Goal: Information Seeking & Learning: Learn about a topic

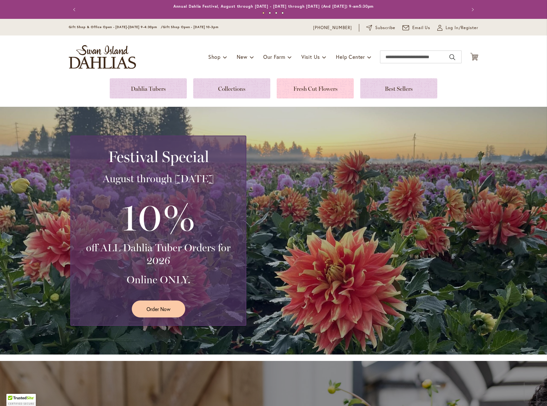
click at [325, 93] on link at bounding box center [315, 88] width 77 height 20
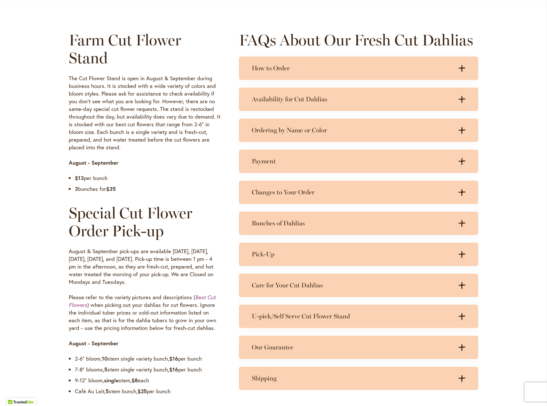
scroll to position [298, 0]
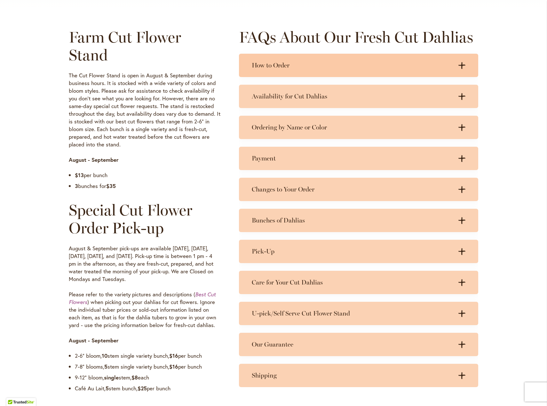
click at [304, 66] on h3 "How to Order" at bounding box center [352, 65] width 201 height 8
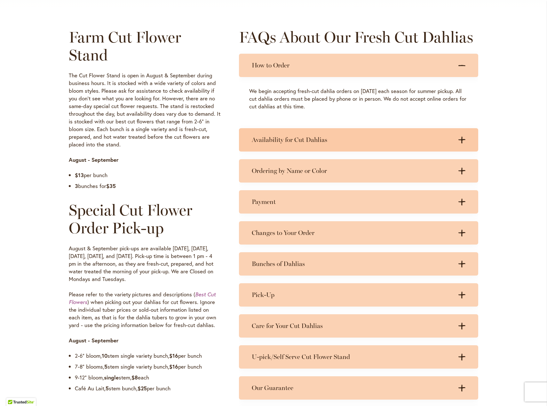
click at [307, 137] on h3 "Availability for Cut Dahlias" at bounding box center [352, 140] width 201 height 8
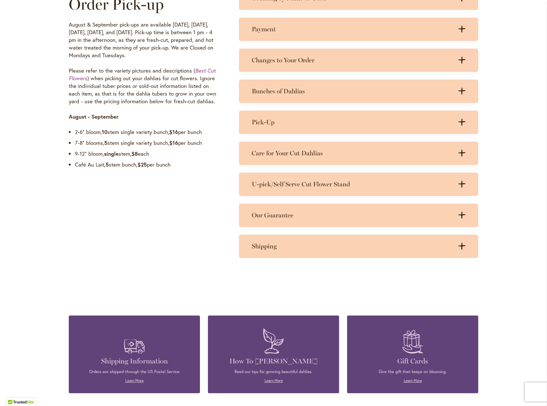
scroll to position [448, 0]
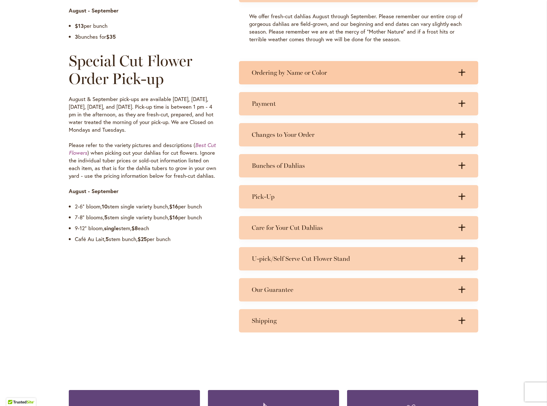
click at [276, 70] on h3 "Ordering by Name or Color" at bounding box center [352, 73] width 201 height 8
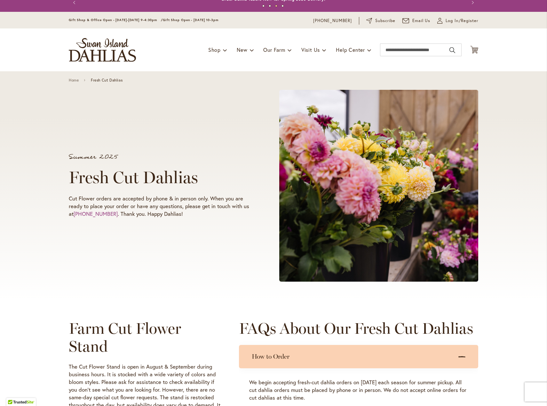
scroll to position [0, 0]
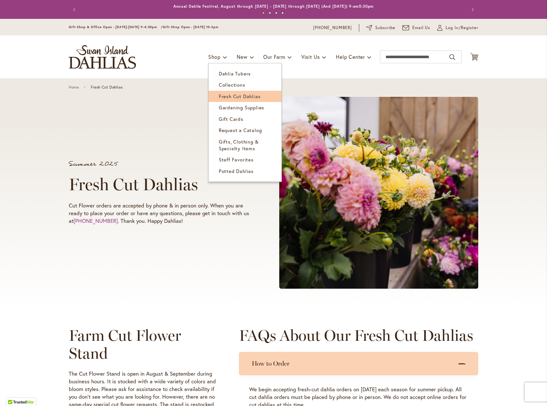
click at [223, 95] on span "Fresh Cut Dahlias" at bounding box center [240, 96] width 42 height 6
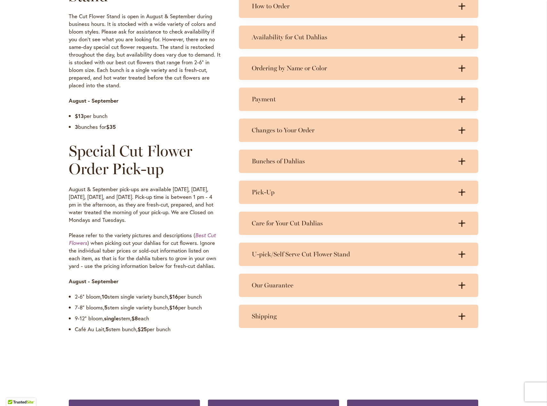
scroll to position [373, 0]
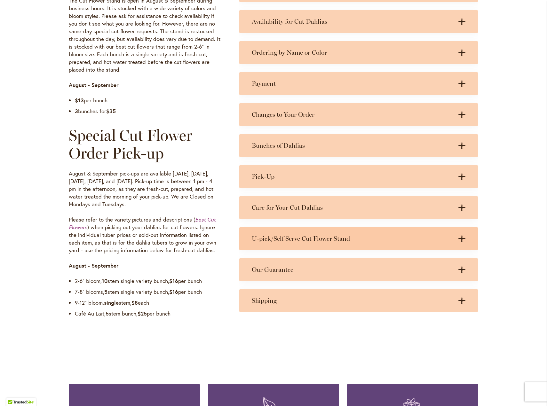
click at [286, 239] on h3 "U-pick/Self Serve Cut Flower Stand" at bounding box center [352, 239] width 201 height 8
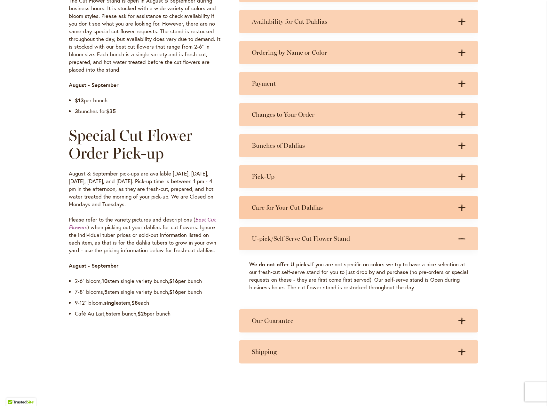
click at [275, 203] on div "Care for Your Cut Dahlias .cls-1 { fill: #3c2616; stroke-width: 0px; } .cls-1 {…" at bounding box center [358, 207] width 239 height 23
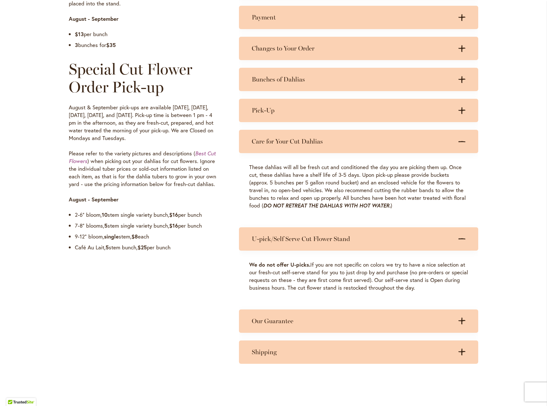
scroll to position [522, 0]
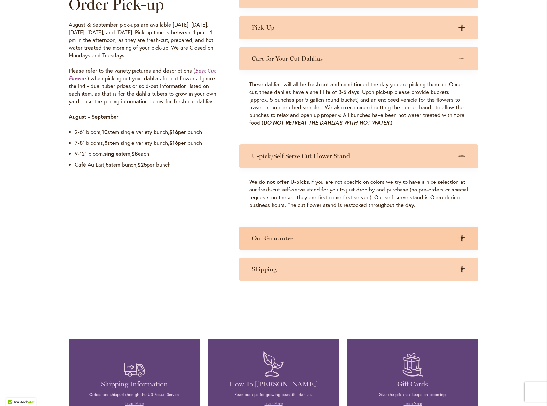
click at [262, 238] on h3 "Our Guarantee" at bounding box center [352, 238] width 201 height 8
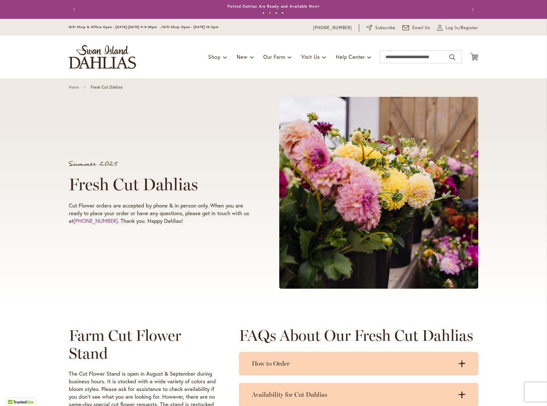
scroll to position [75, 0]
